Goal: Task Accomplishment & Management: Manage account settings

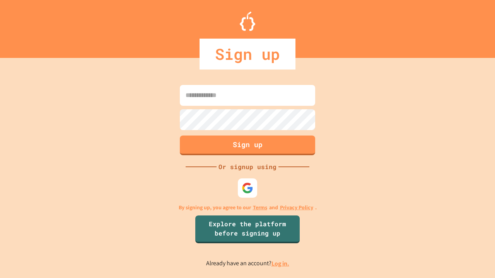
click at [281, 264] on link "Log in." at bounding box center [280, 264] width 18 height 8
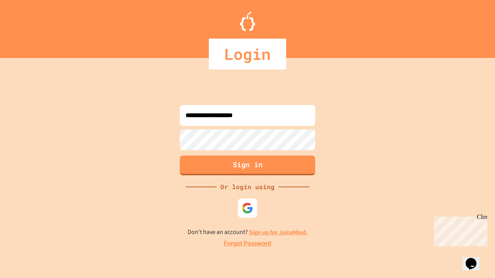
type input "**********"
